Goal: Navigation & Orientation: Find specific page/section

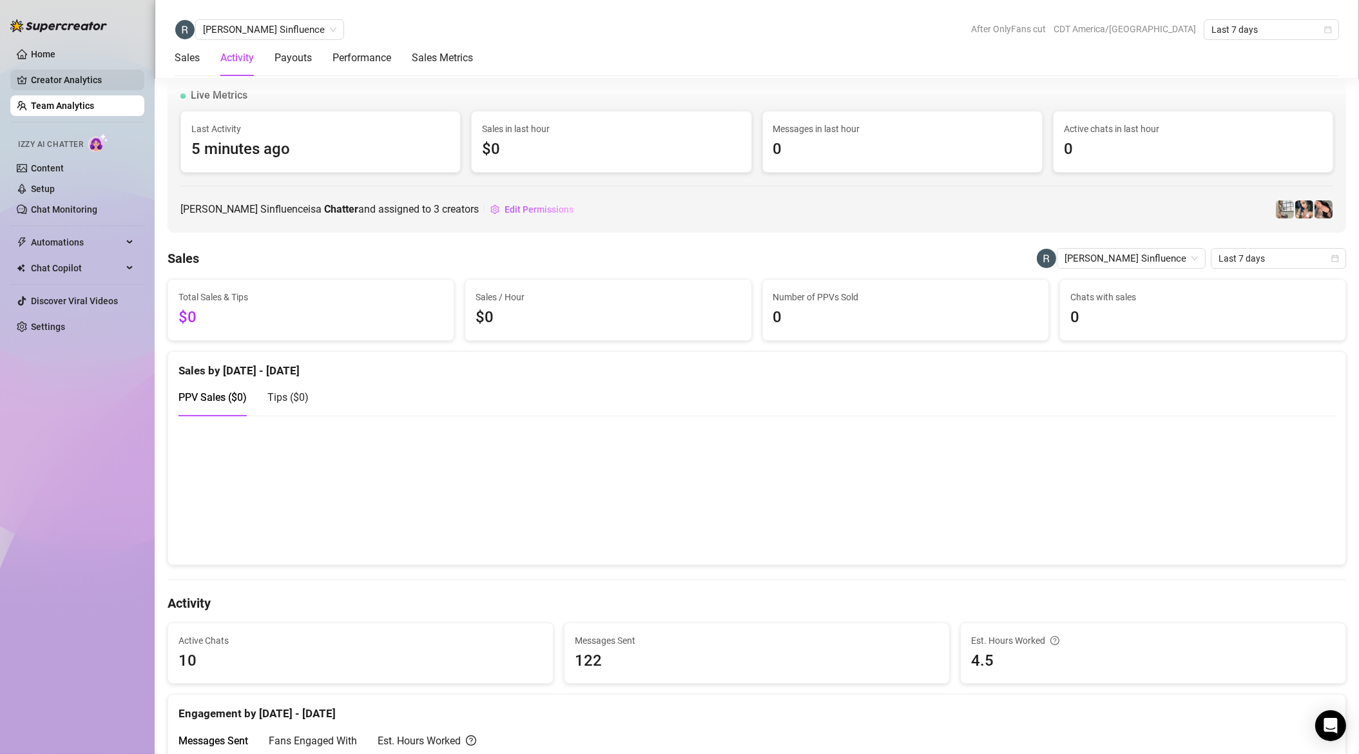
scroll to position [1008, 0]
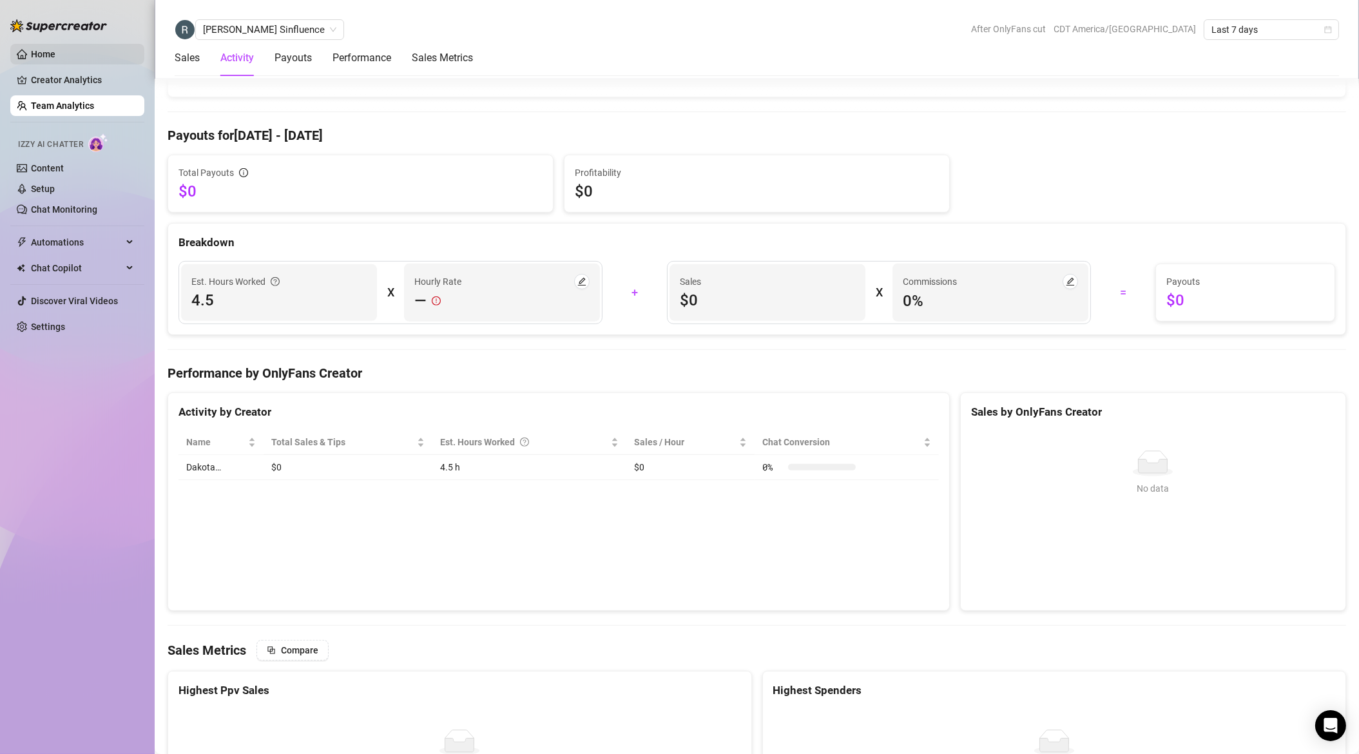
click at [41, 49] on link "Home" at bounding box center [43, 54] width 24 height 10
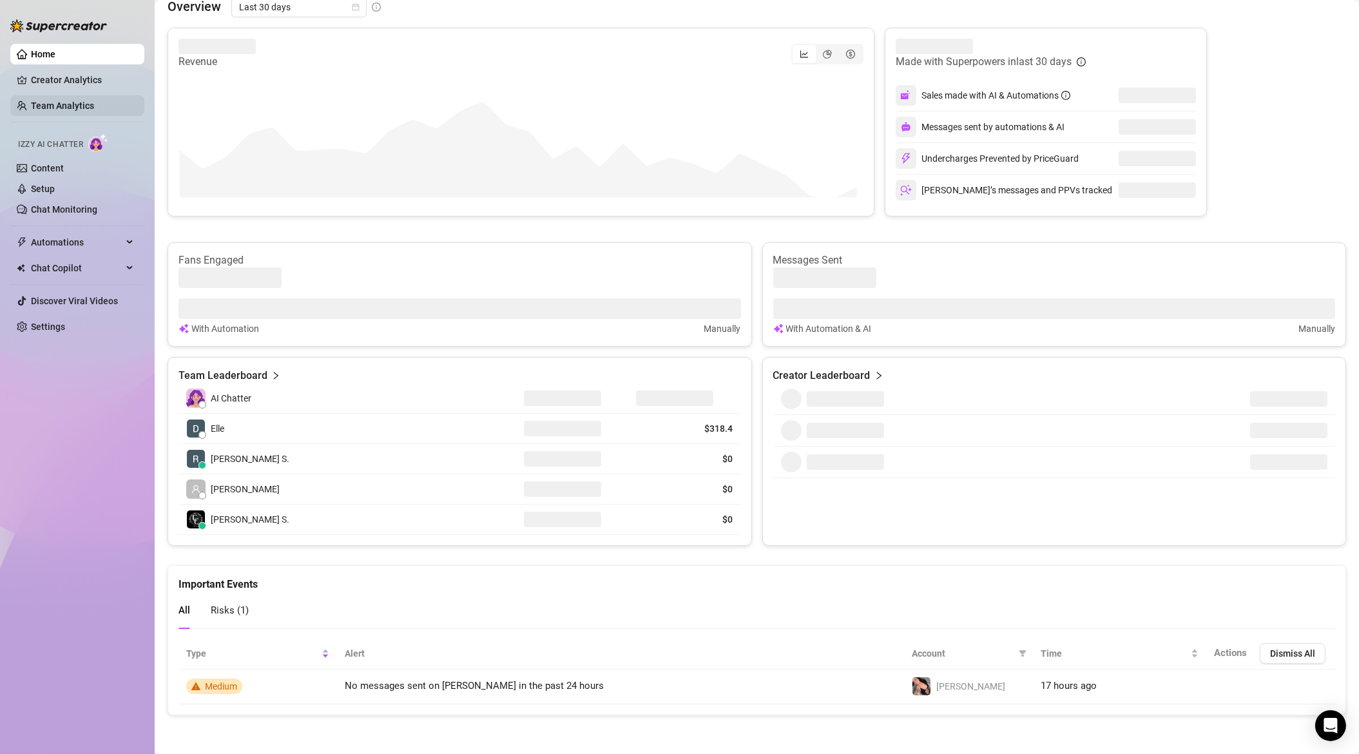
scroll to position [229, 0]
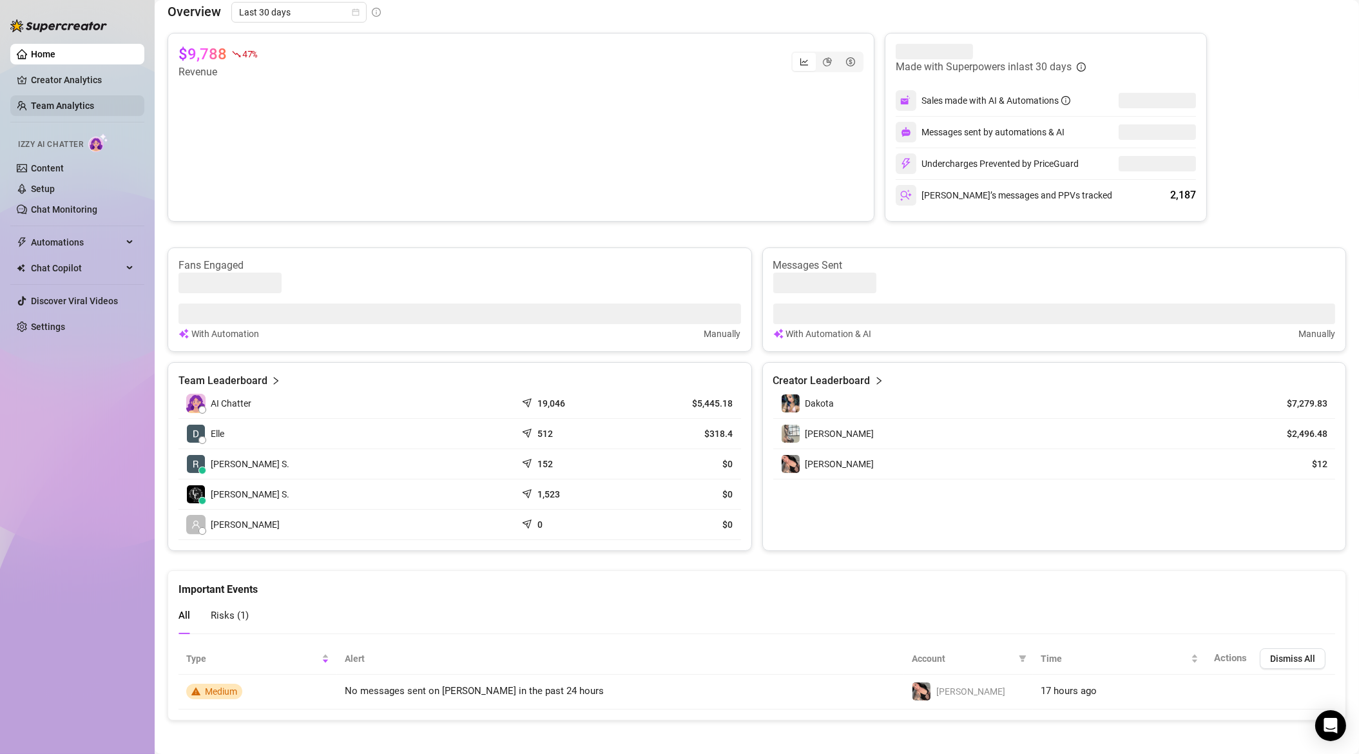
click at [74, 106] on link "Team Analytics" at bounding box center [62, 106] width 63 height 10
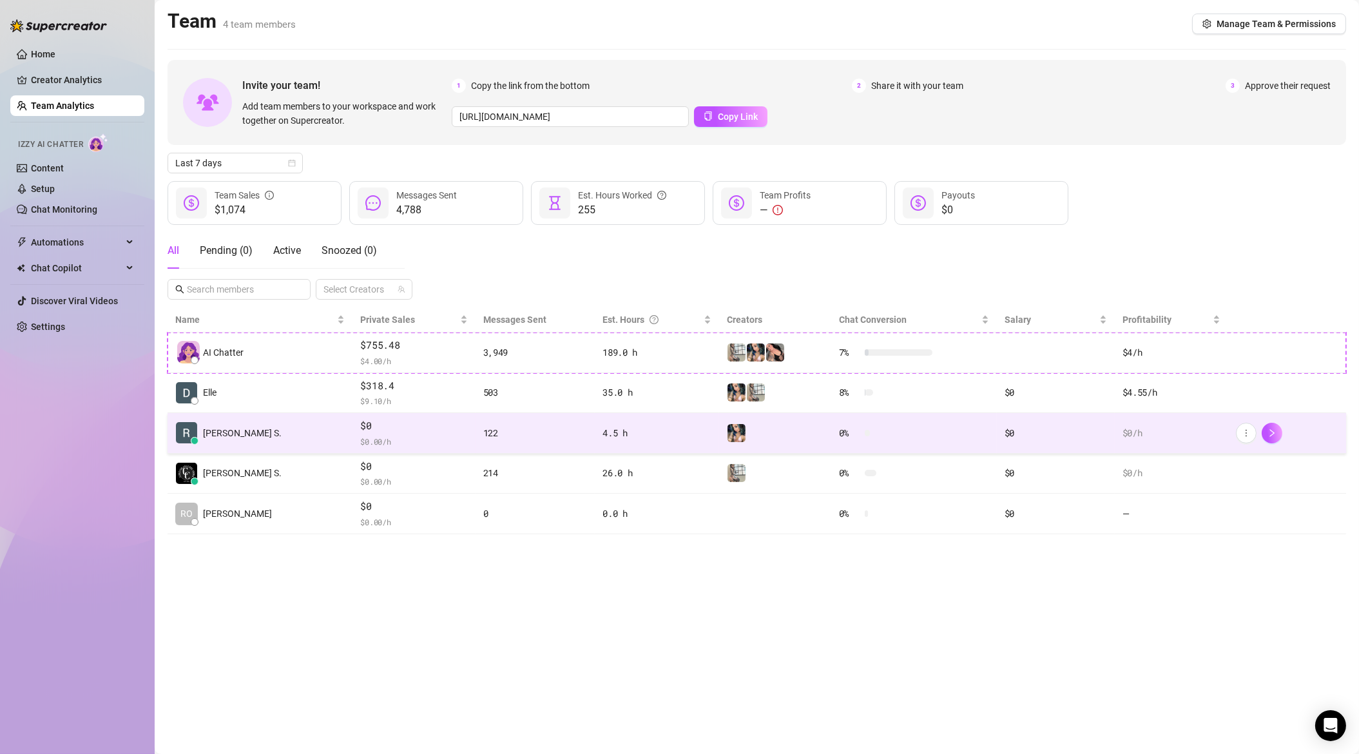
click at [367, 430] on span "$0" at bounding box center [413, 425] width 107 height 15
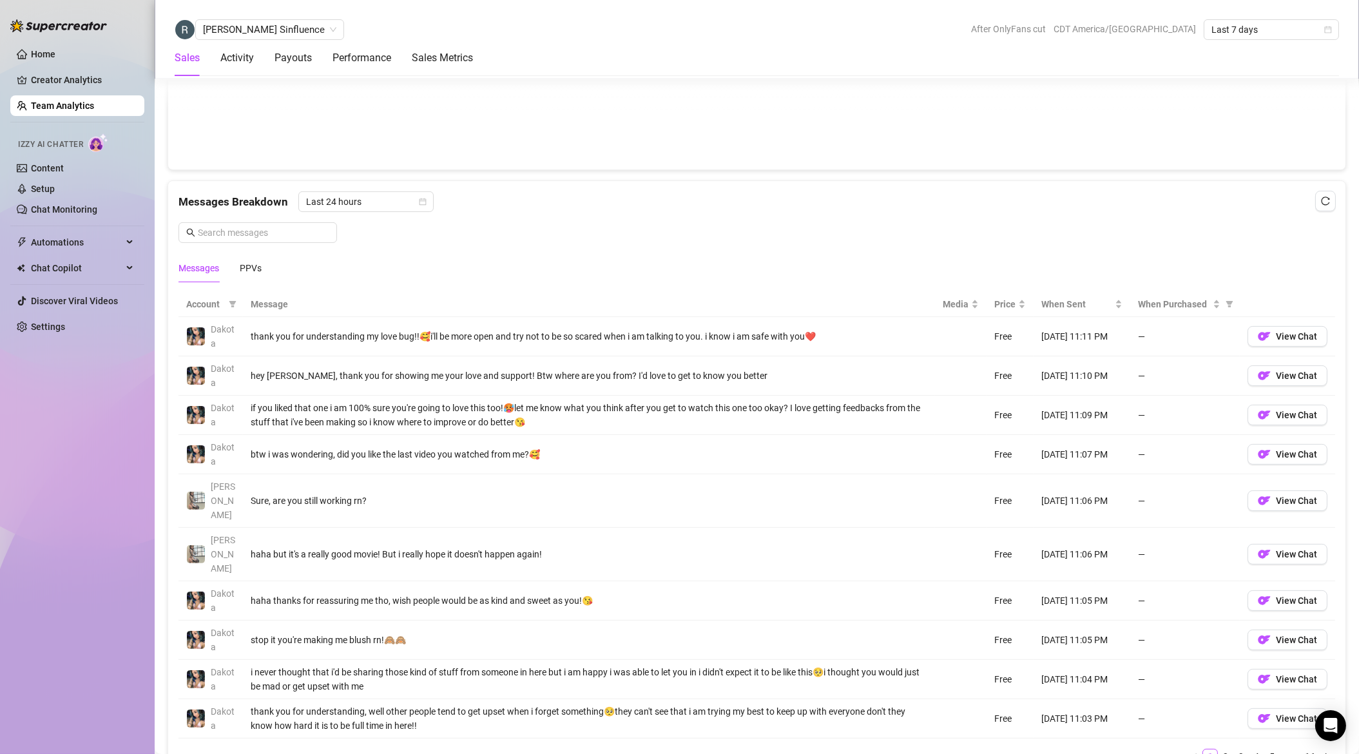
scroll to position [816, 0]
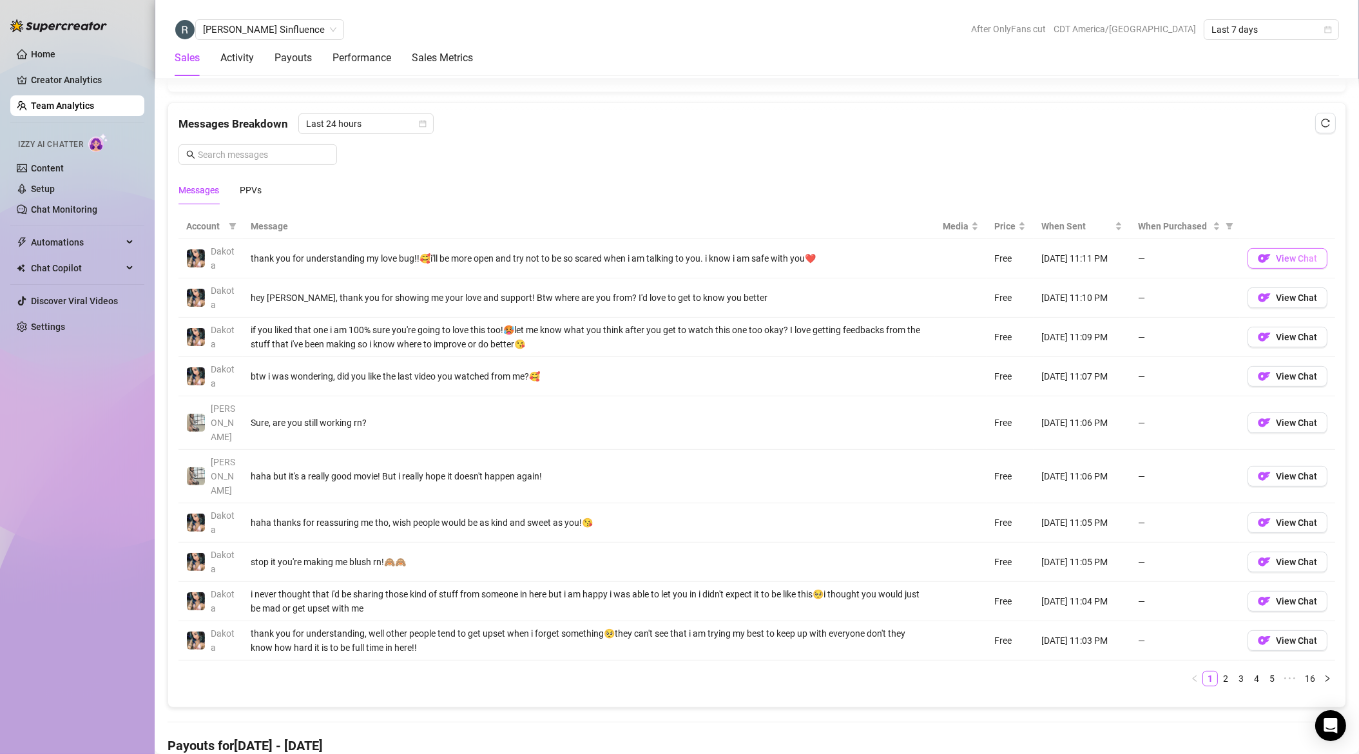
click at [1277, 253] on span "View Chat" at bounding box center [1296, 258] width 41 height 10
